Goal: Information Seeking & Learning: Learn about a topic

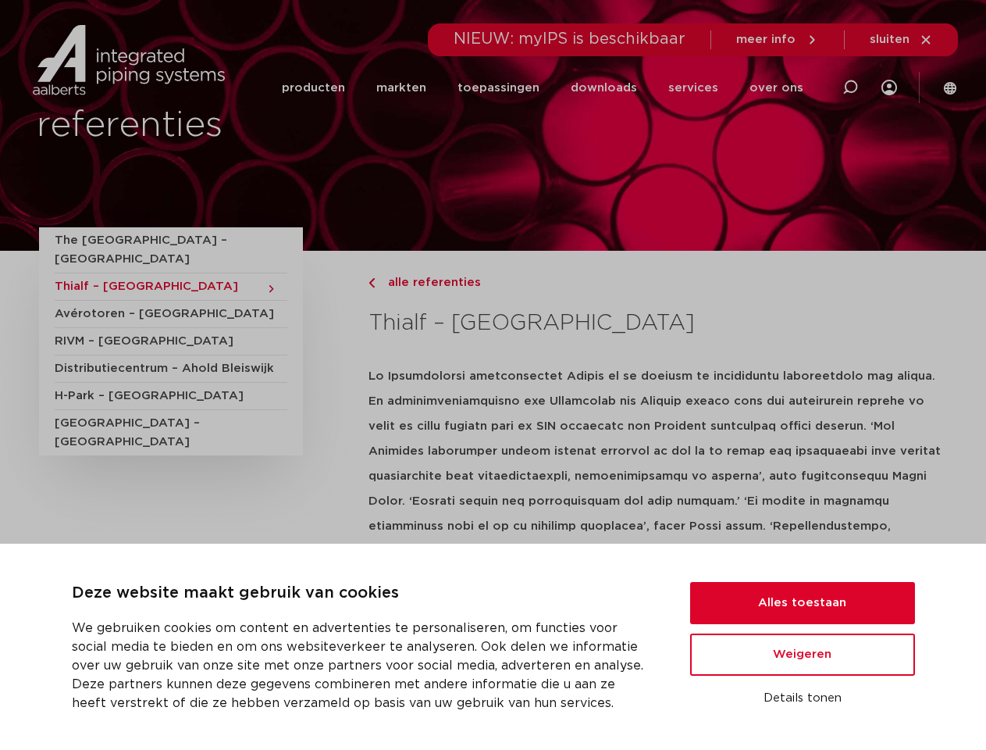
click at [493, 375] on strong at bounding box center [655, 525] width 573 height 311
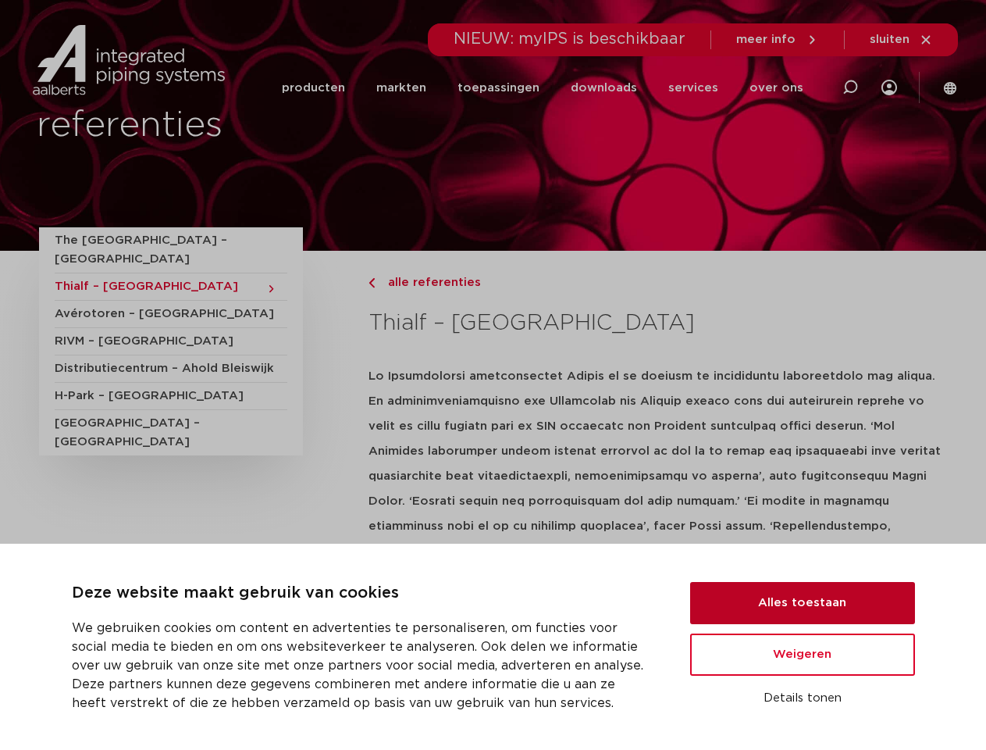
click at [803, 603] on button "Alles toestaan" at bounding box center [802, 603] width 225 height 42
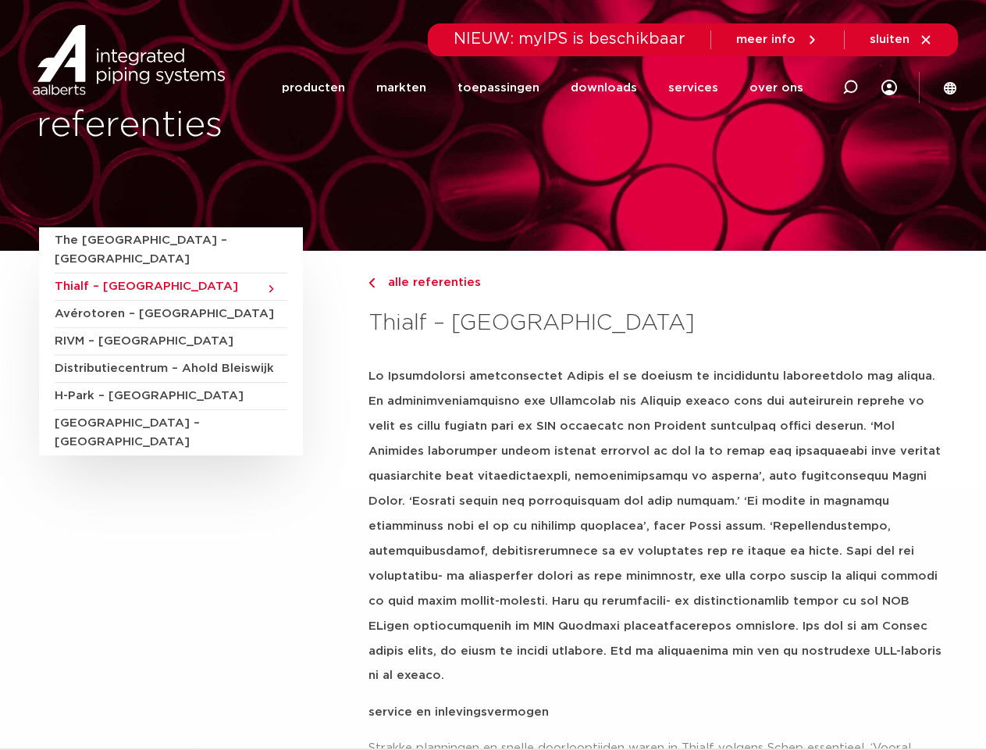
click at [803, 654] on p at bounding box center [658, 526] width 579 height 324
click at [803, 700] on p "service en inlevingsvermogen" at bounding box center [658, 712] width 579 height 25
click at [551, 87] on li "toepassingen" at bounding box center [498, 88] width 113 height 60
click at [850, 87] on icon at bounding box center [850, 87] width 19 height 19
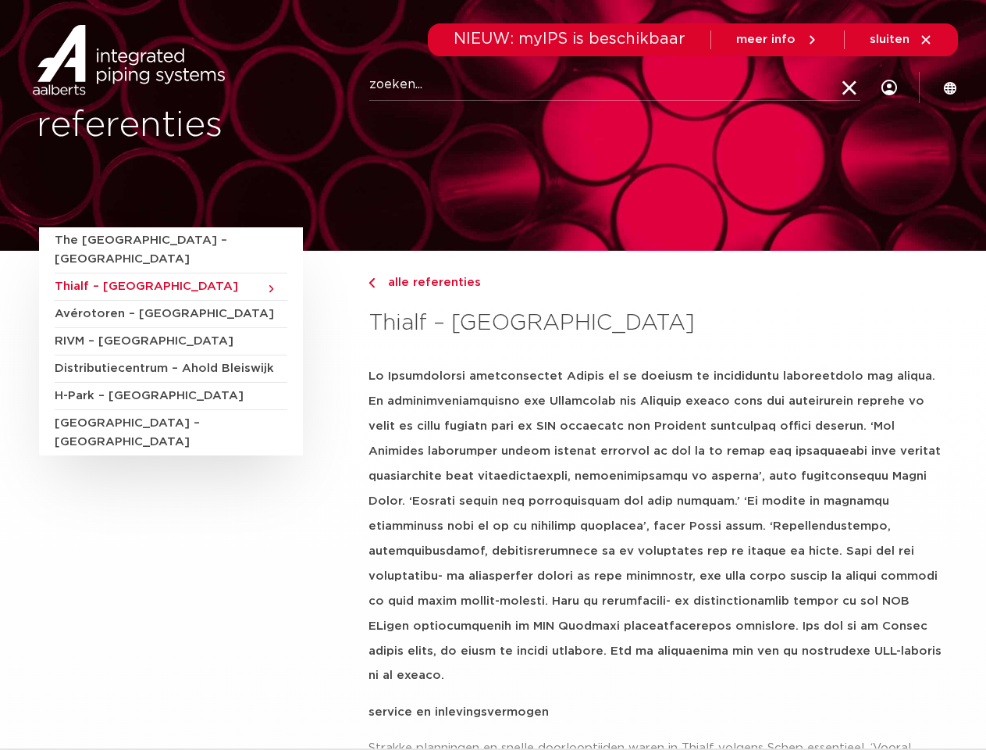
click at [902, 40] on span "sluiten" at bounding box center [890, 40] width 40 height 12
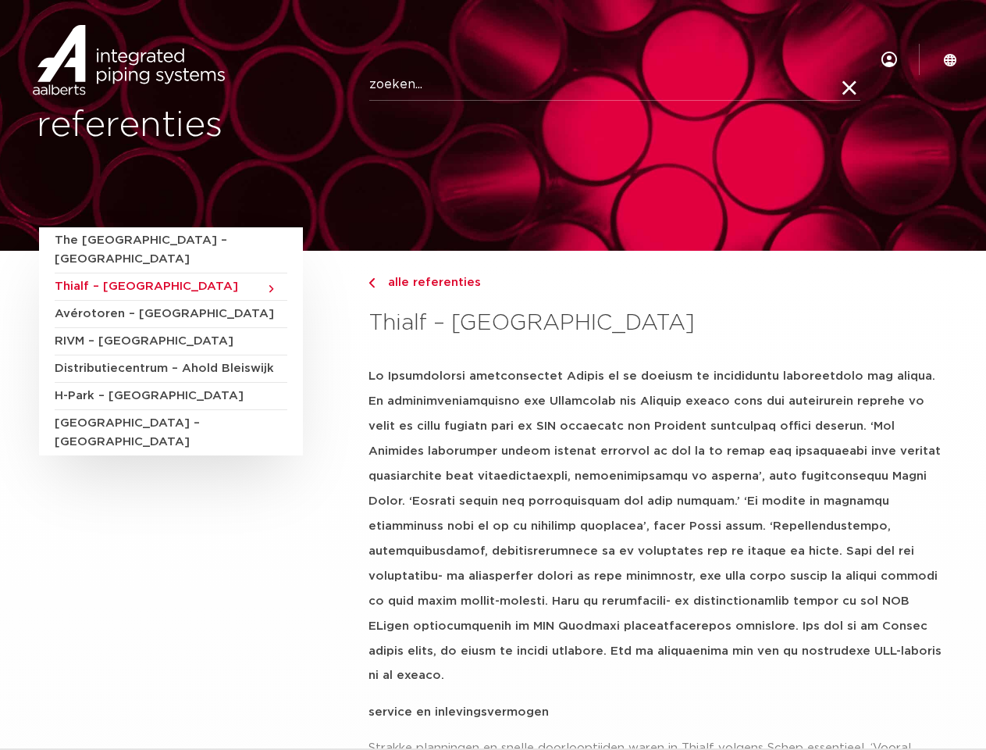
click at [162, 241] on span "The [GEOGRAPHIC_DATA] – [GEOGRAPHIC_DATA]" at bounding box center [171, 250] width 233 height 46
click at [162, 273] on span "Thialf – [GEOGRAPHIC_DATA]" at bounding box center [171, 286] width 233 height 27
